Goal: Find specific page/section: Find specific page/section

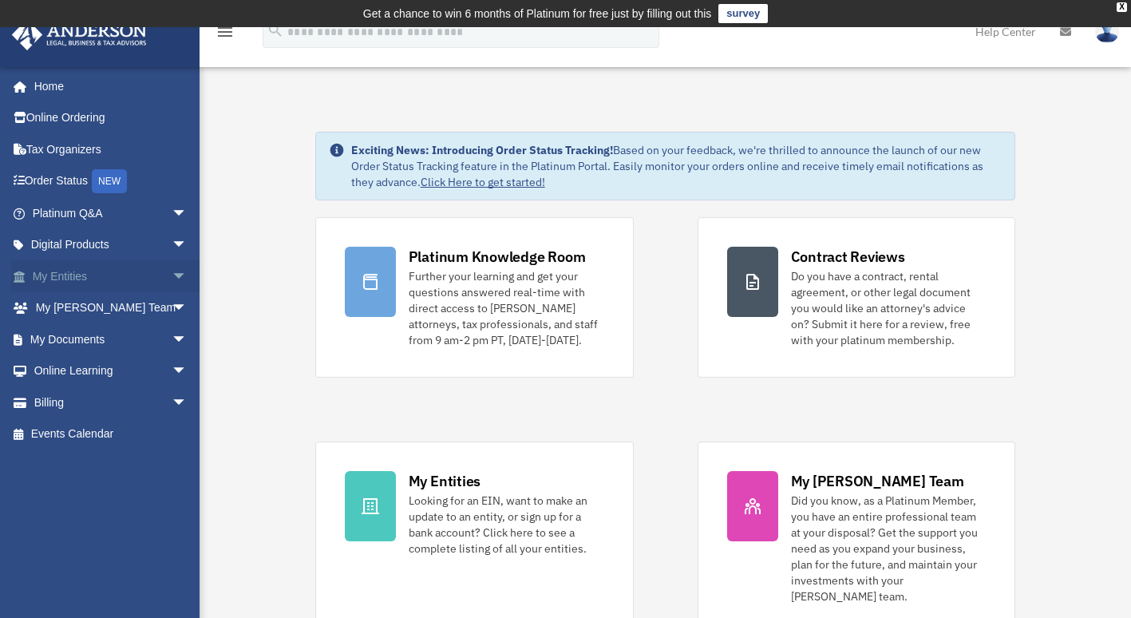
click at [61, 270] on link "My Entities arrow_drop_down" at bounding box center [111, 276] width 200 height 32
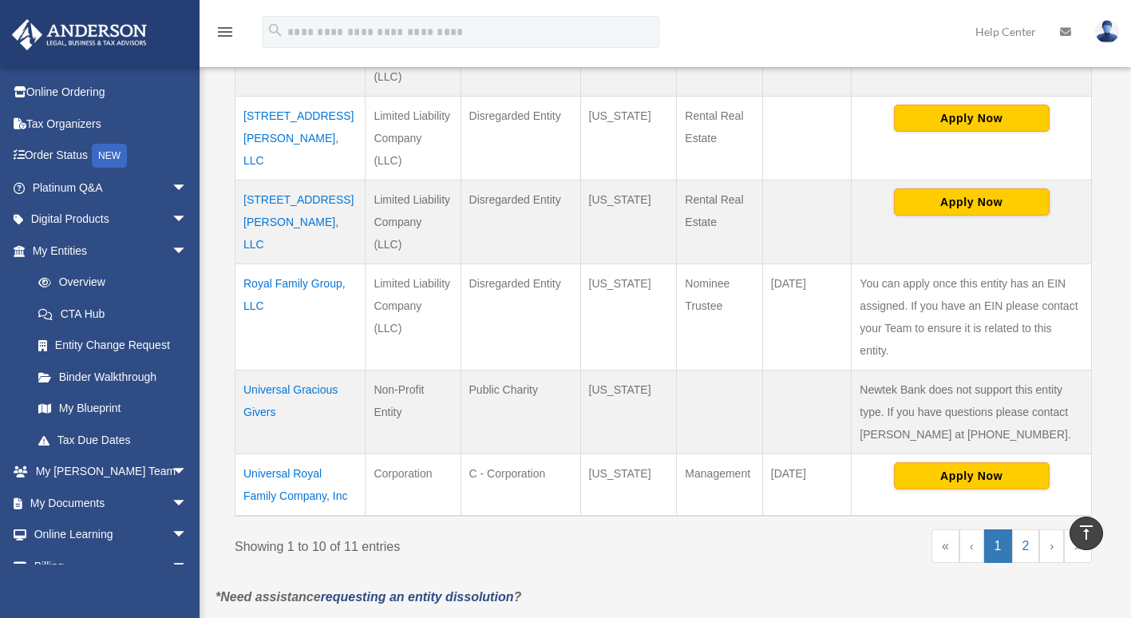
scroll to position [822, 0]
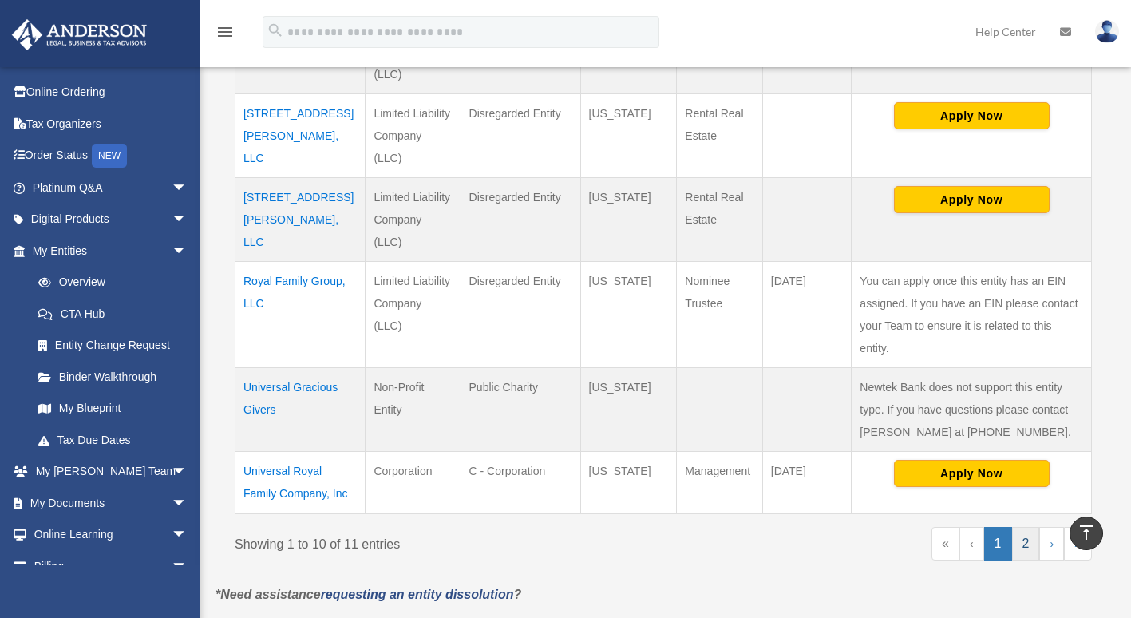
click at [1021, 527] on link "2" at bounding box center [1026, 544] width 28 height 34
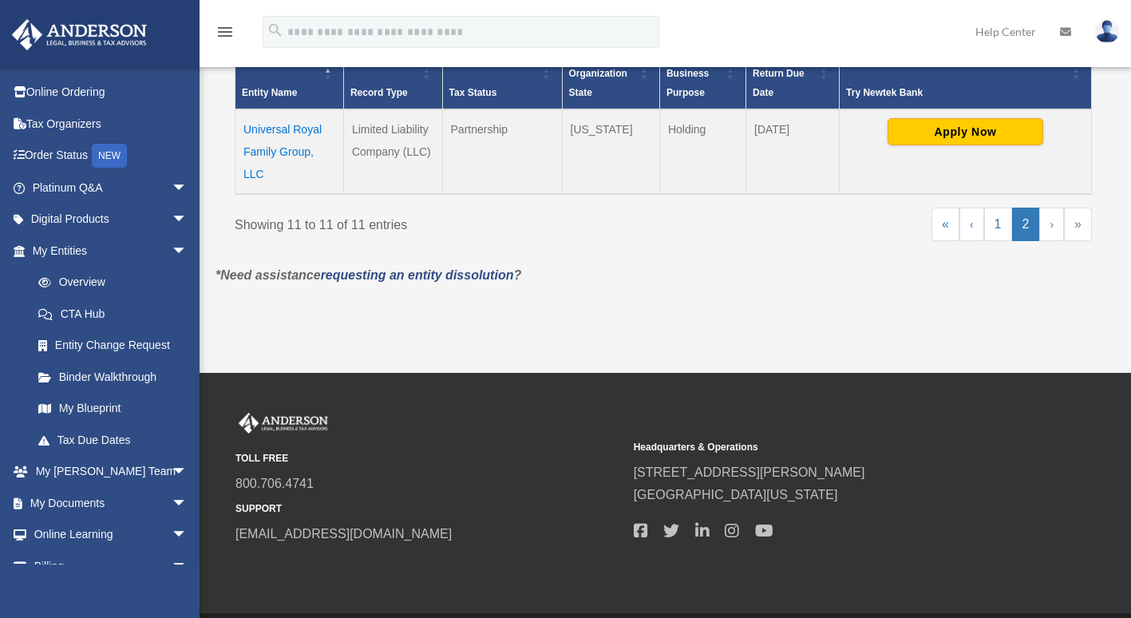
scroll to position [386, 0]
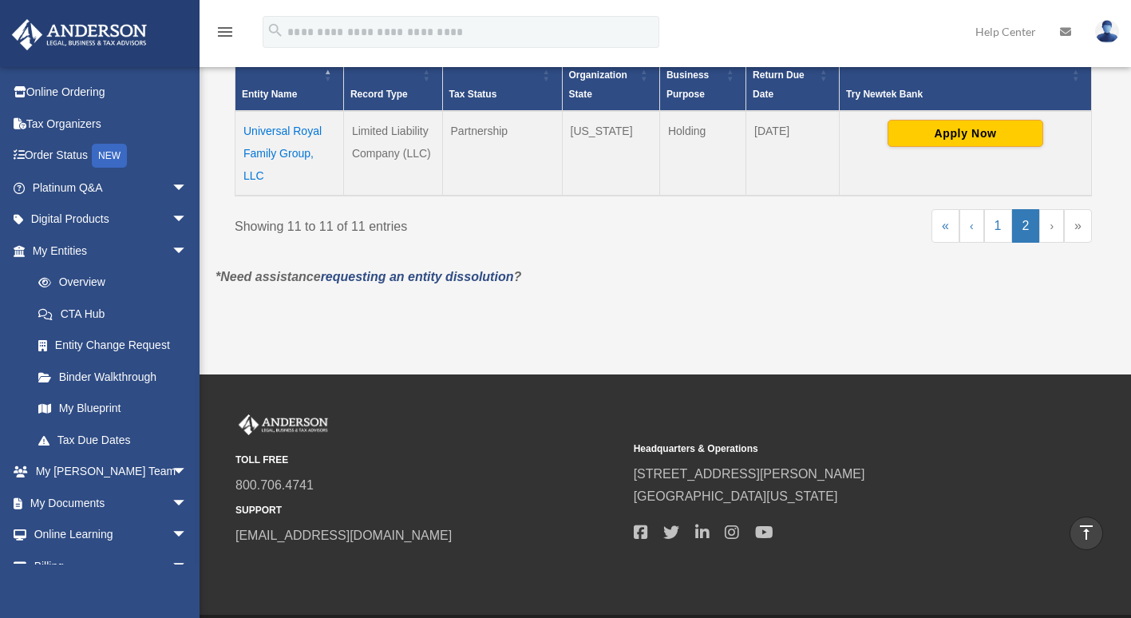
click at [821, 352] on div "Overview universalhealthservicesllc@gmail.com Sign Out universalhealthservicesl…" at bounding box center [565, 7] width 1131 height 733
click at [993, 232] on link "1" at bounding box center [999, 226] width 28 height 34
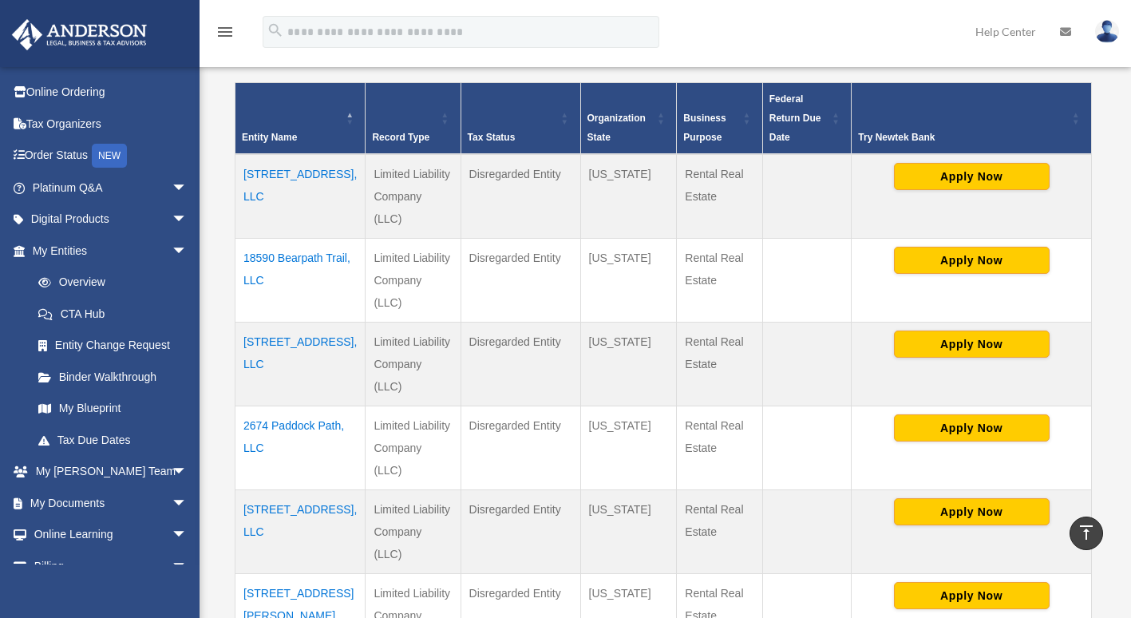
scroll to position [0, 0]
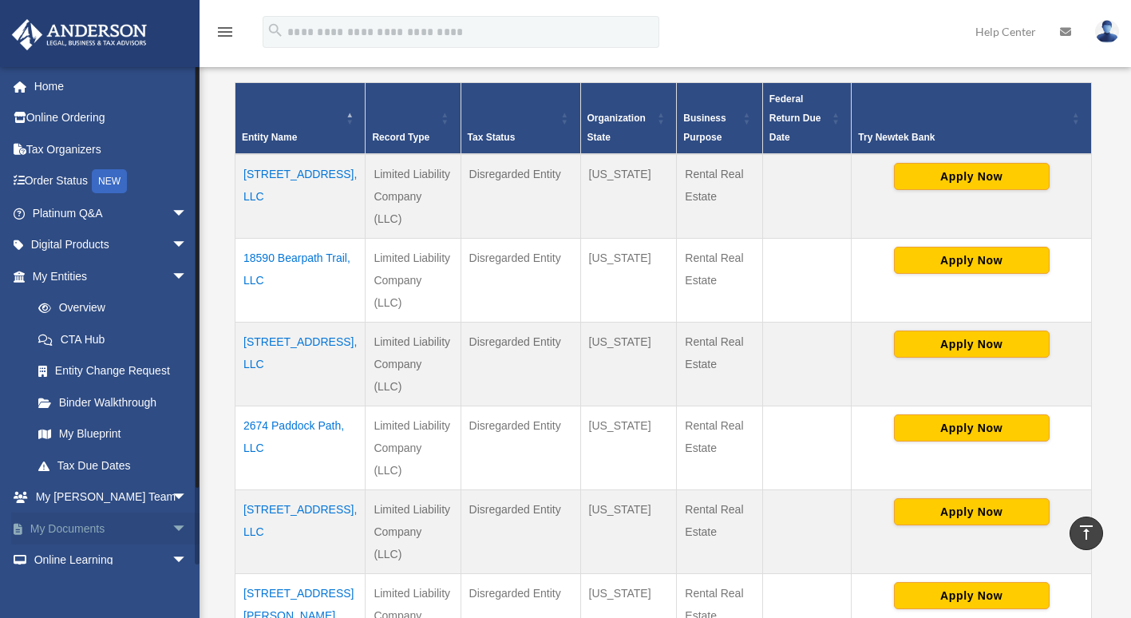
click at [69, 533] on link "My Documents arrow_drop_down" at bounding box center [111, 529] width 200 height 32
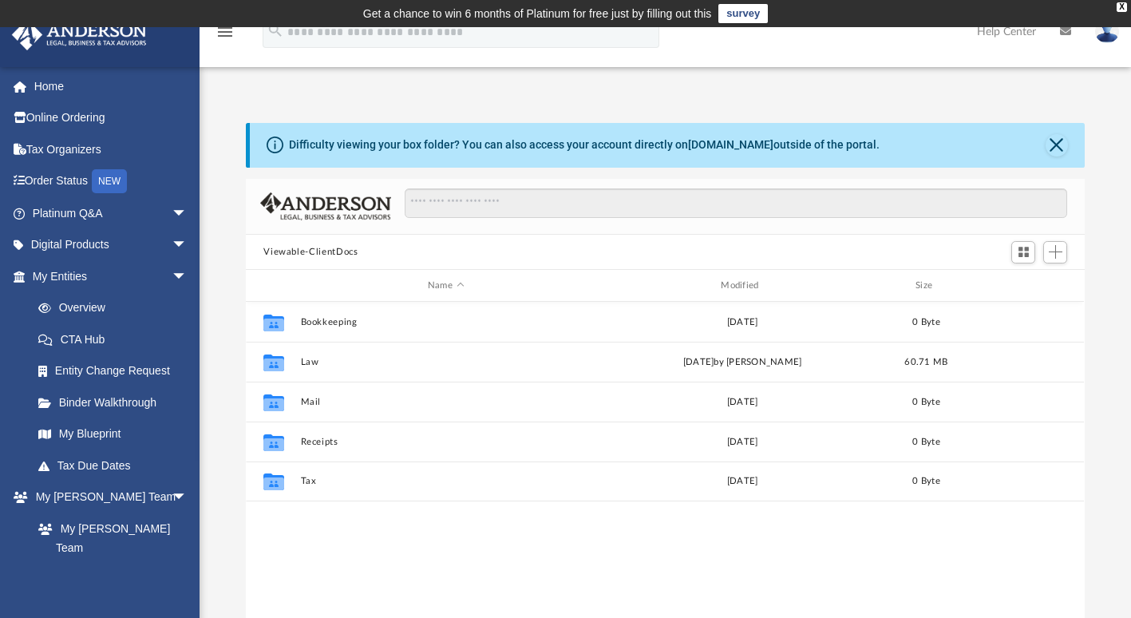
scroll to position [351, 826]
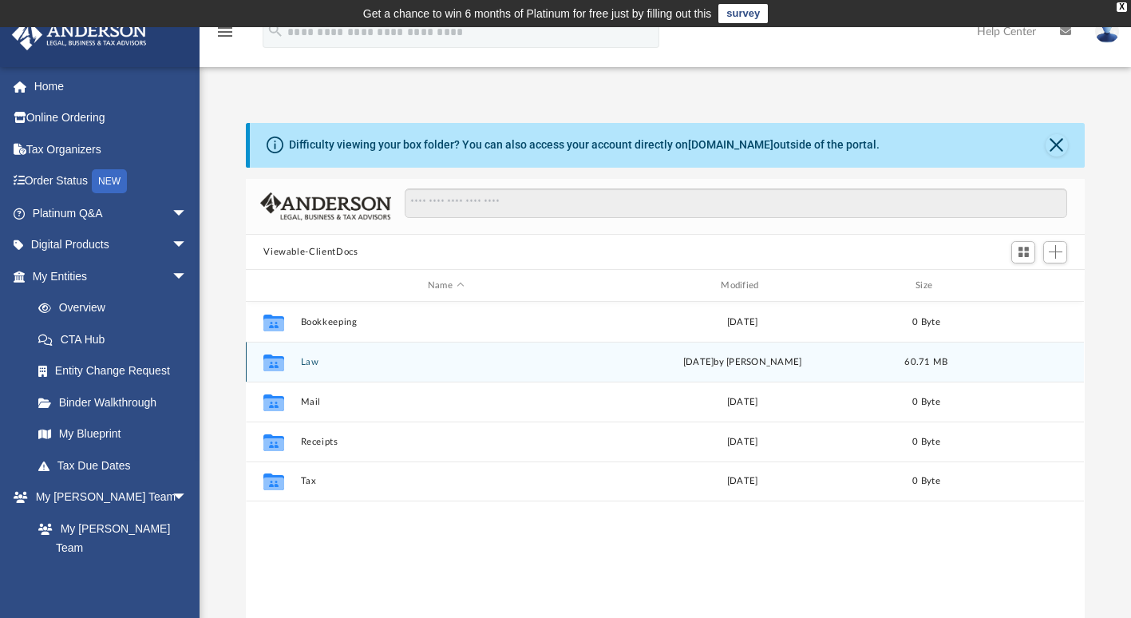
click at [279, 369] on icon "grid" at bounding box center [273, 365] width 21 height 13
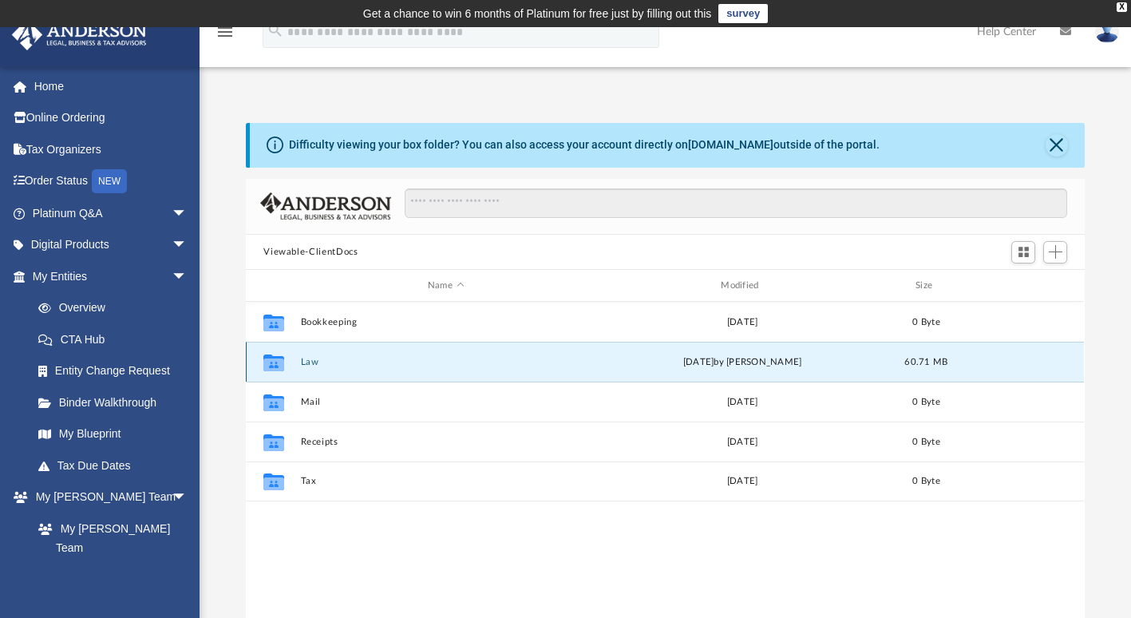
click at [311, 362] on button "Law" at bounding box center [446, 362] width 290 height 10
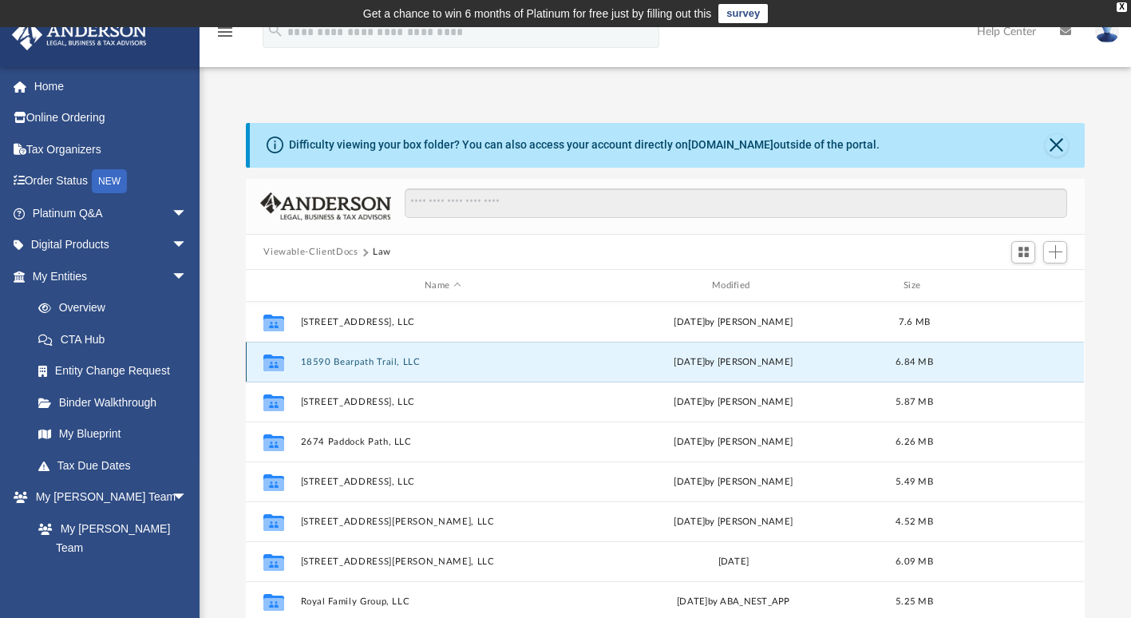
click at [311, 362] on button "18590 Bearpath Trail, LLC" at bounding box center [443, 362] width 284 height 10
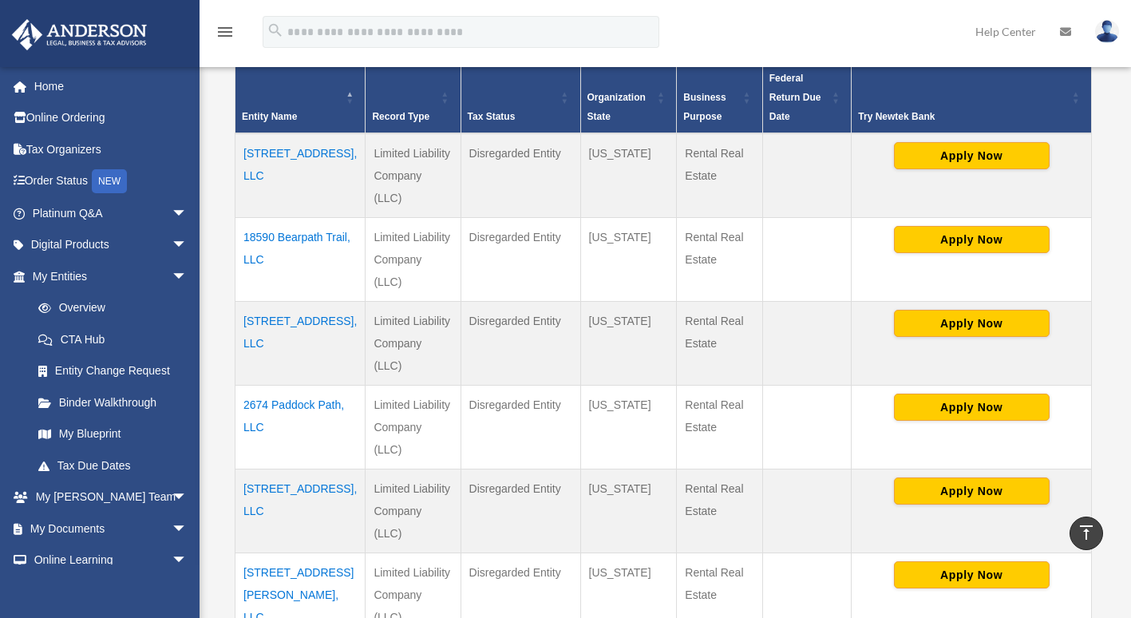
scroll to position [370, 0]
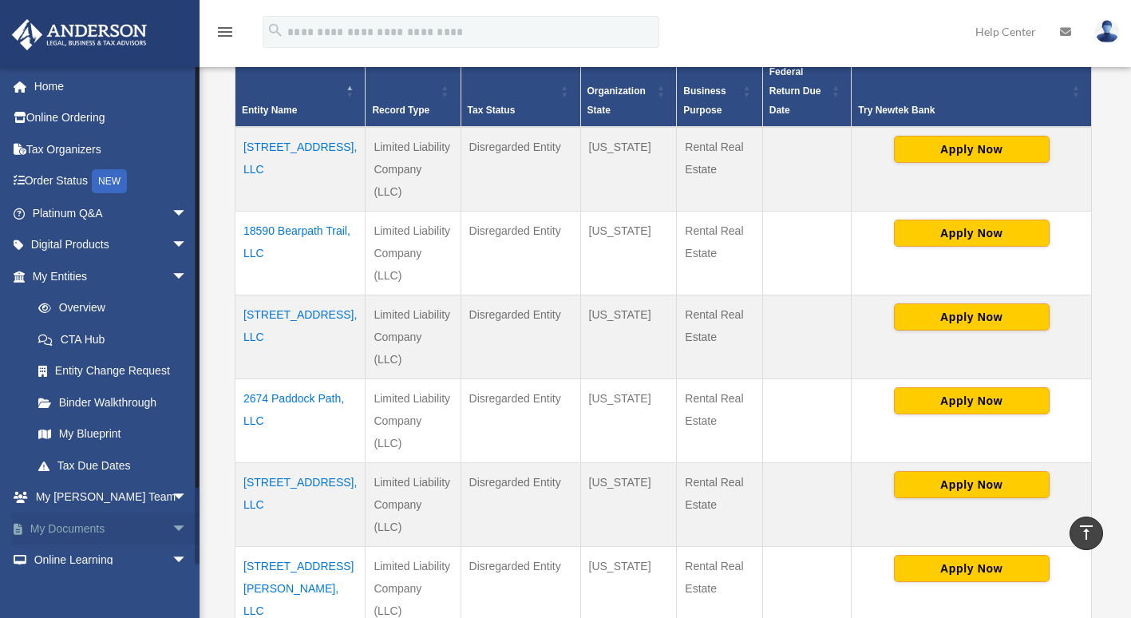
click at [76, 527] on link "My Documents arrow_drop_down" at bounding box center [111, 529] width 200 height 32
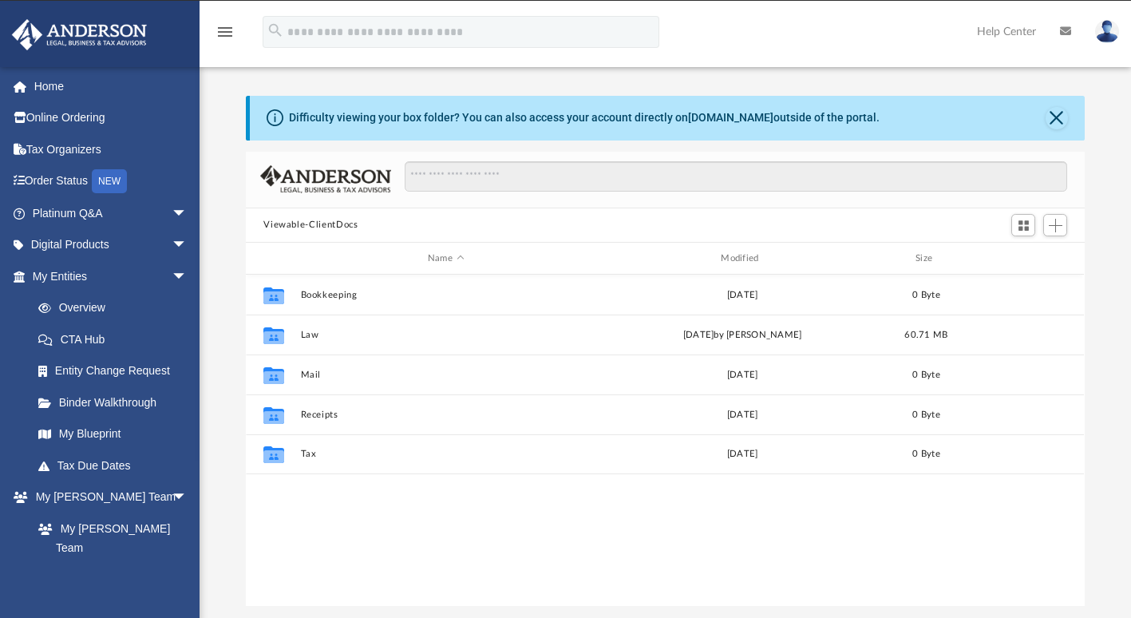
scroll to position [351, 826]
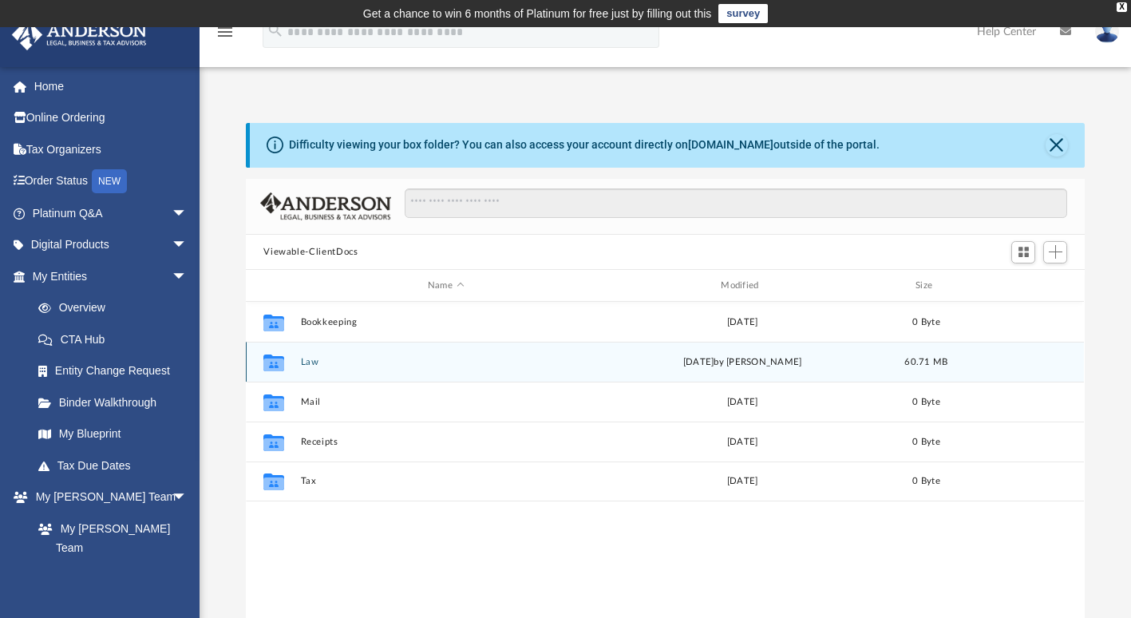
click at [266, 361] on icon "grid" at bounding box center [273, 365] width 21 height 13
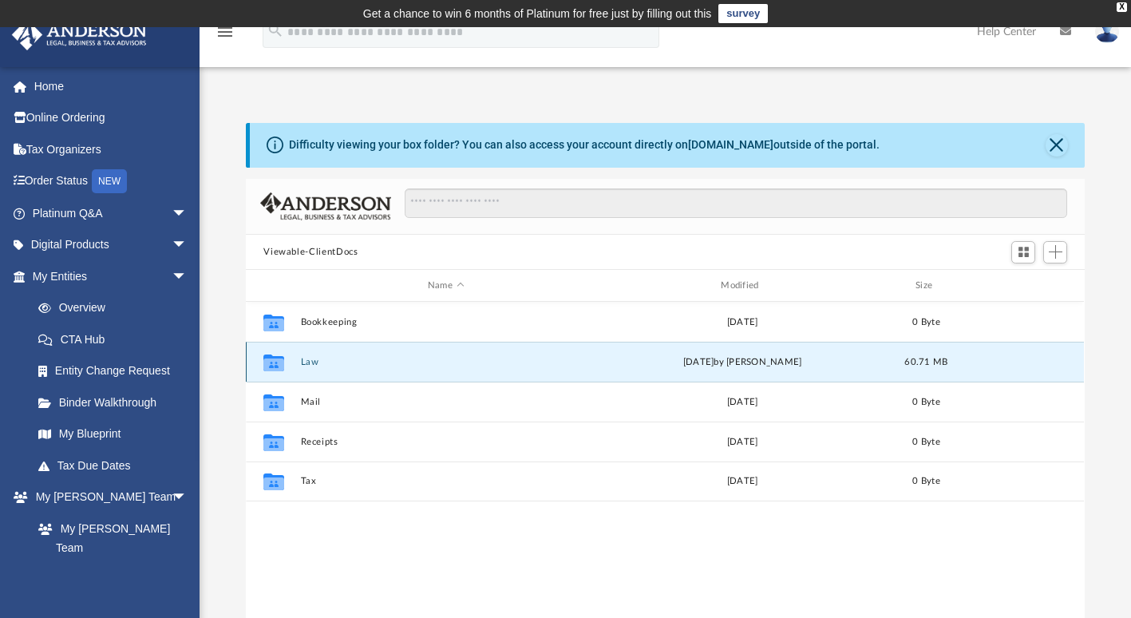
click at [272, 361] on icon "grid" at bounding box center [273, 363] width 21 height 17
drag, startPoint x: 272, startPoint y: 361, endPoint x: 466, endPoint y: 354, distance: 194.2
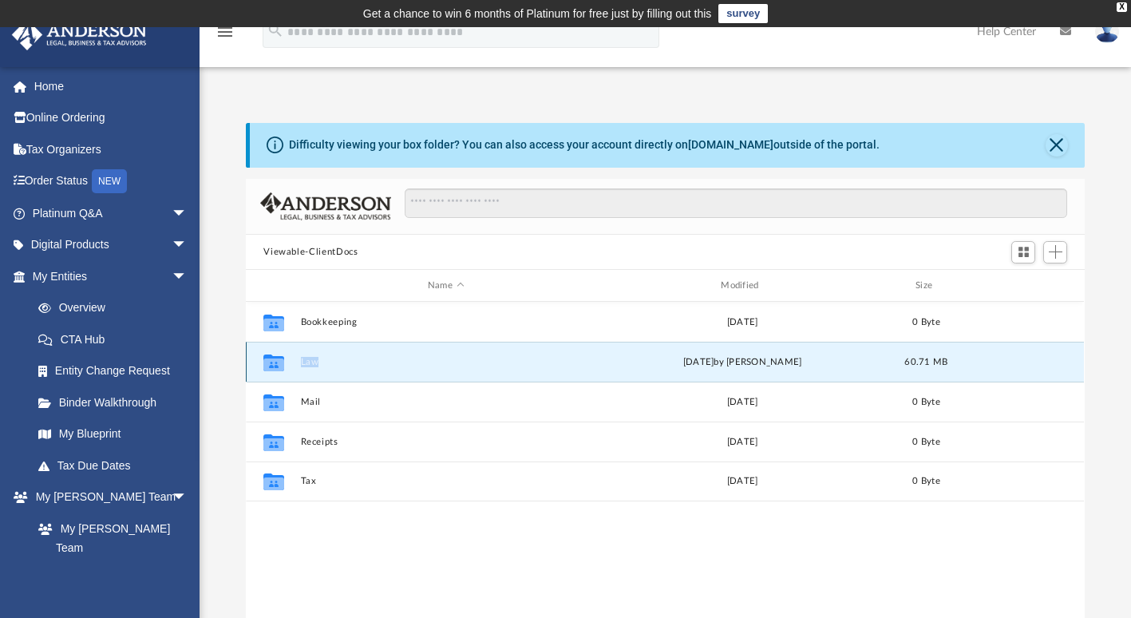
click at [466, 354] on div "Collaborated Folder Law [DATE] by [PERSON_NAME] 60.71 MB" at bounding box center [665, 362] width 838 height 40
click at [466, 354] on div "Collaborated Folder Law Tue Jul 22 2025 by Emily Levy 60.71 MB" at bounding box center [665, 362] width 838 height 40
drag, startPoint x: 466, startPoint y: 354, endPoint x: 427, endPoint y: 367, distance: 41.4
click at [427, 367] on div "Collaborated Folder Law Tue Jul 22 2025 by Emily Levy 60.71 MB" at bounding box center [665, 362] width 838 height 40
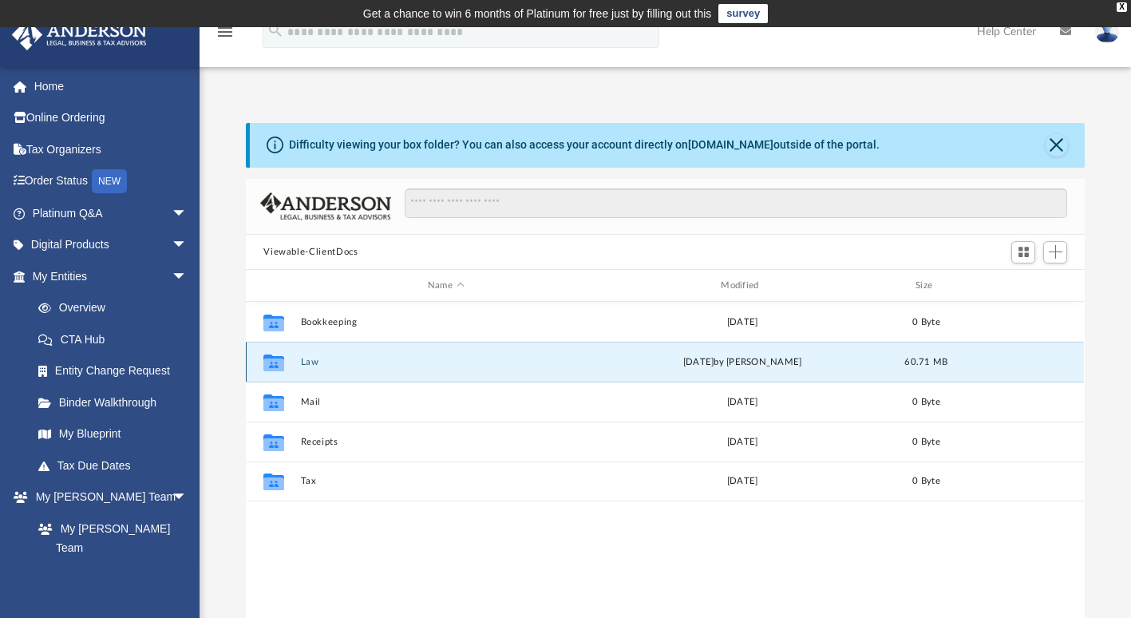
click at [279, 357] on icon "grid" at bounding box center [273, 363] width 21 height 17
click at [271, 355] on icon "grid" at bounding box center [273, 363] width 21 height 17
drag, startPoint x: 271, startPoint y: 355, endPoint x: 334, endPoint y: 359, distance: 62.4
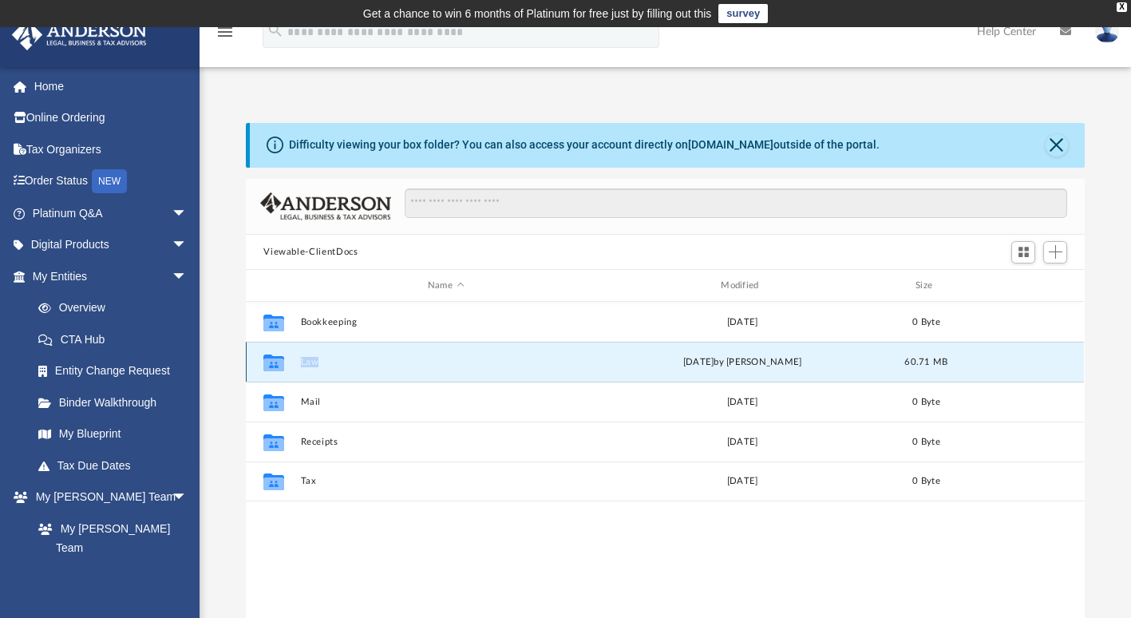
click at [334, 359] on button "Law" at bounding box center [446, 362] width 290 height 10
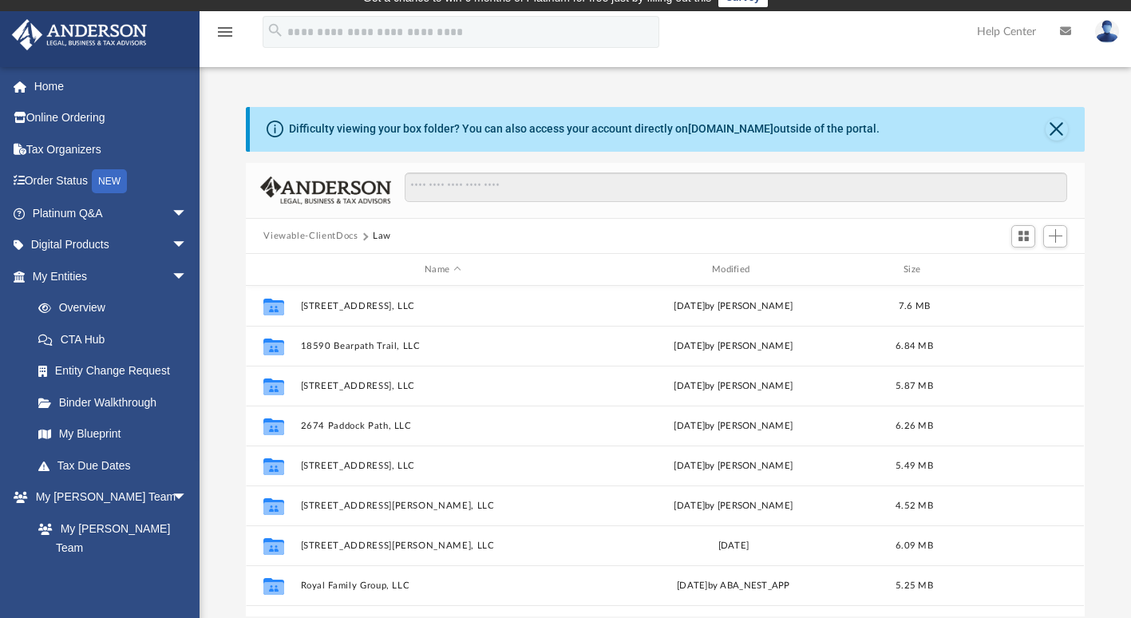
scroll to position [0, 0]
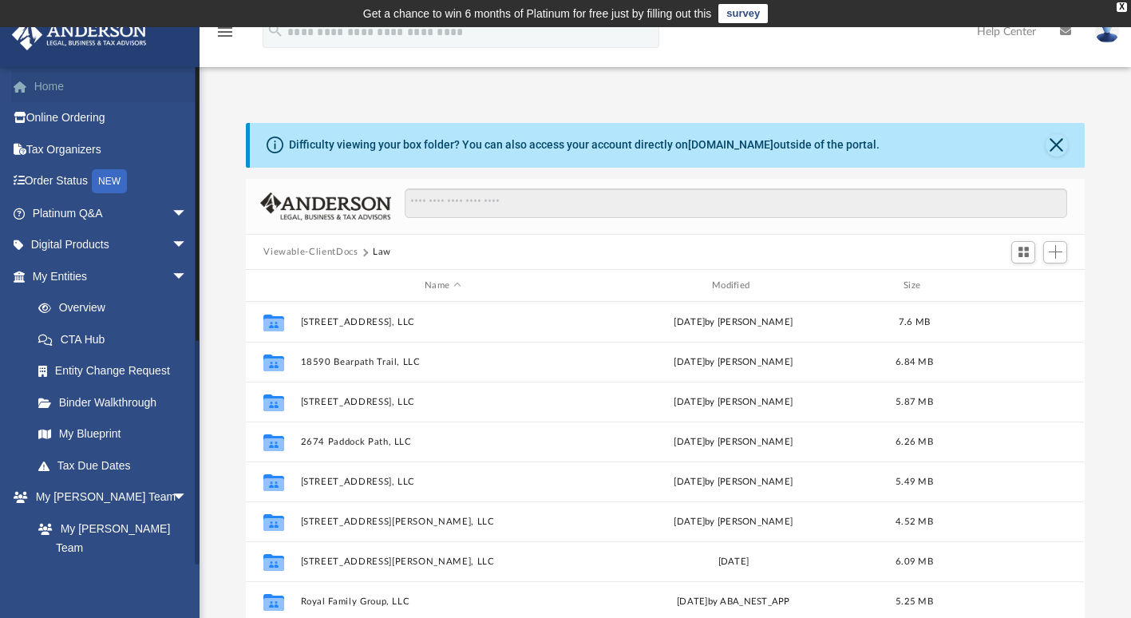
click at [46, 82] on link "Home" at bounding box center [111, 86] width 200 height 32
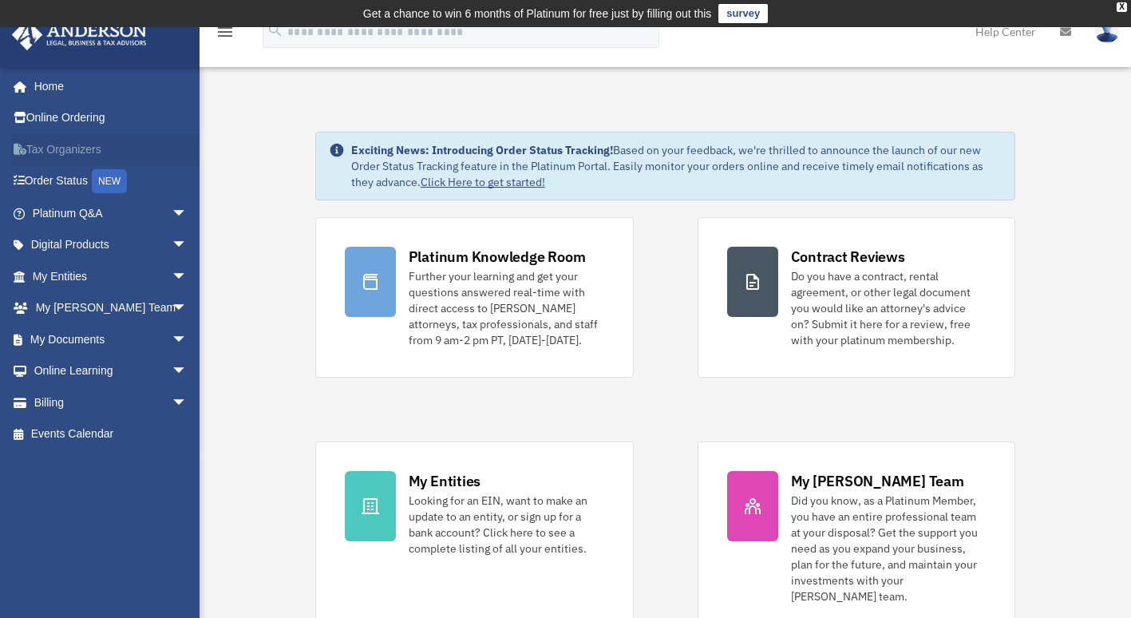
click at [65, 142] on link "Tax Organizers" at bounding box center [111, 149] width 200 height 32
click at [67, 274] on link "My Entities arrow_drop_down" at bounding box center [111, 276] width 200 height 32
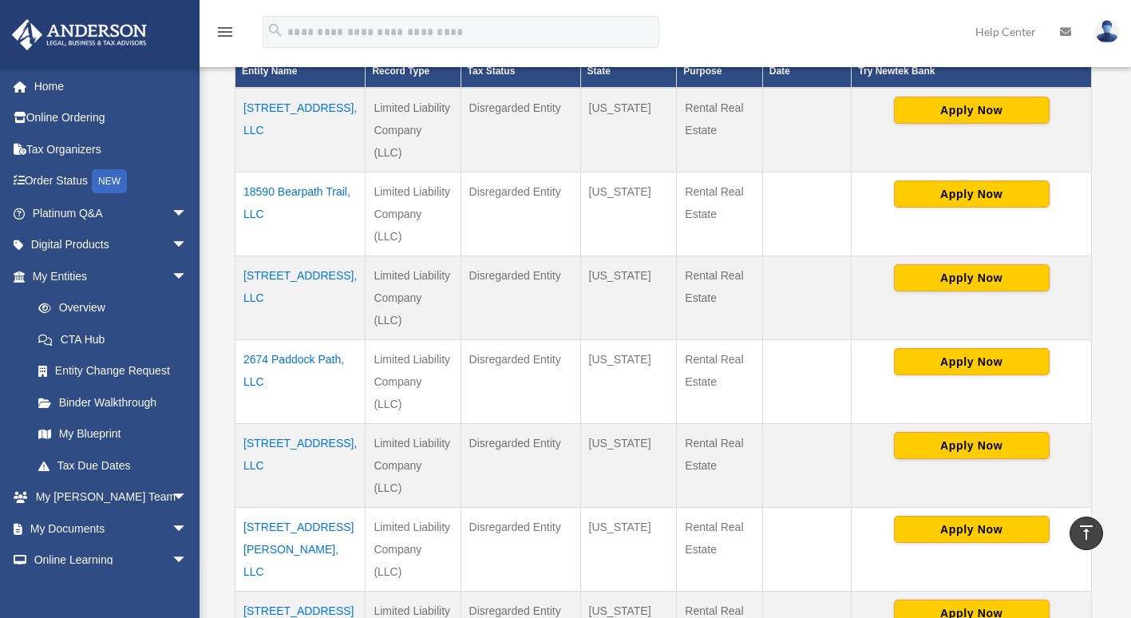
scroll to position [407, 0]
